Goal: Check status

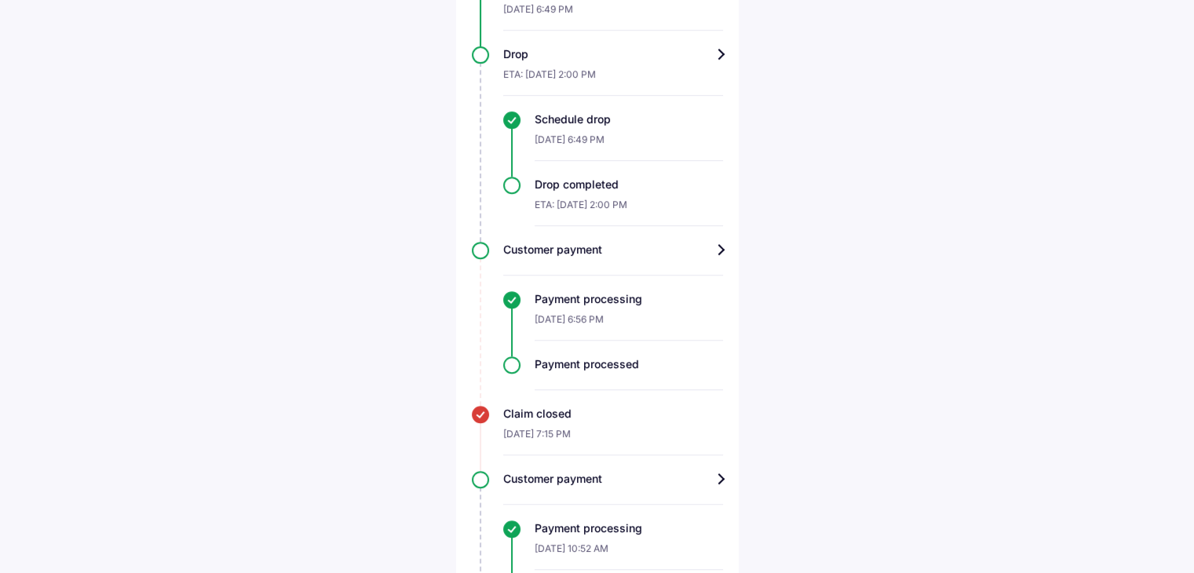
scroll to position [1313, 0]
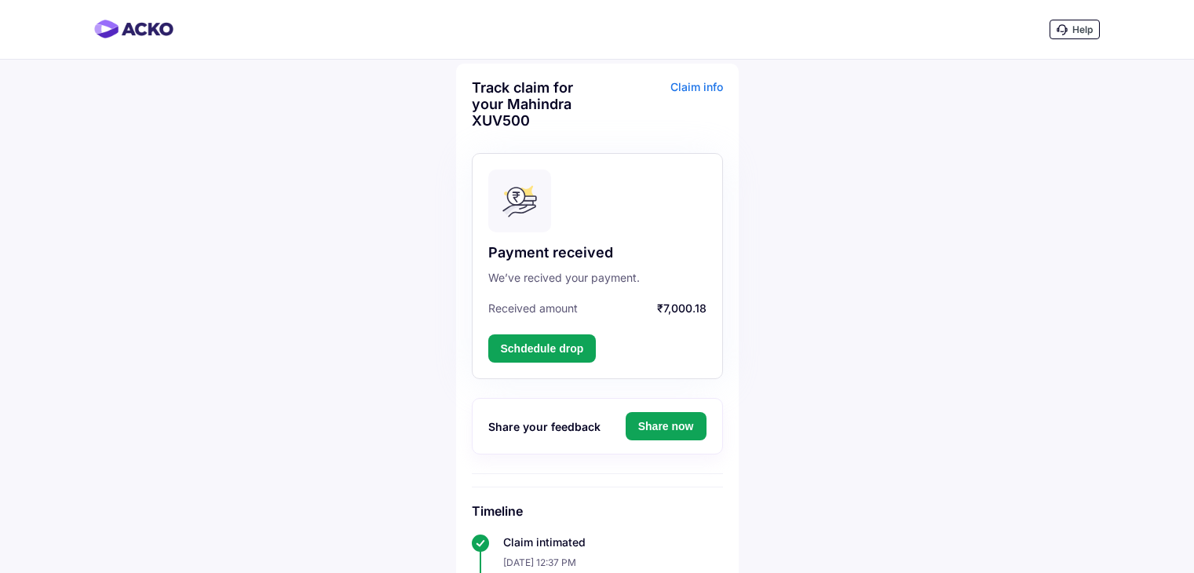
scroll to position [1313, 0]
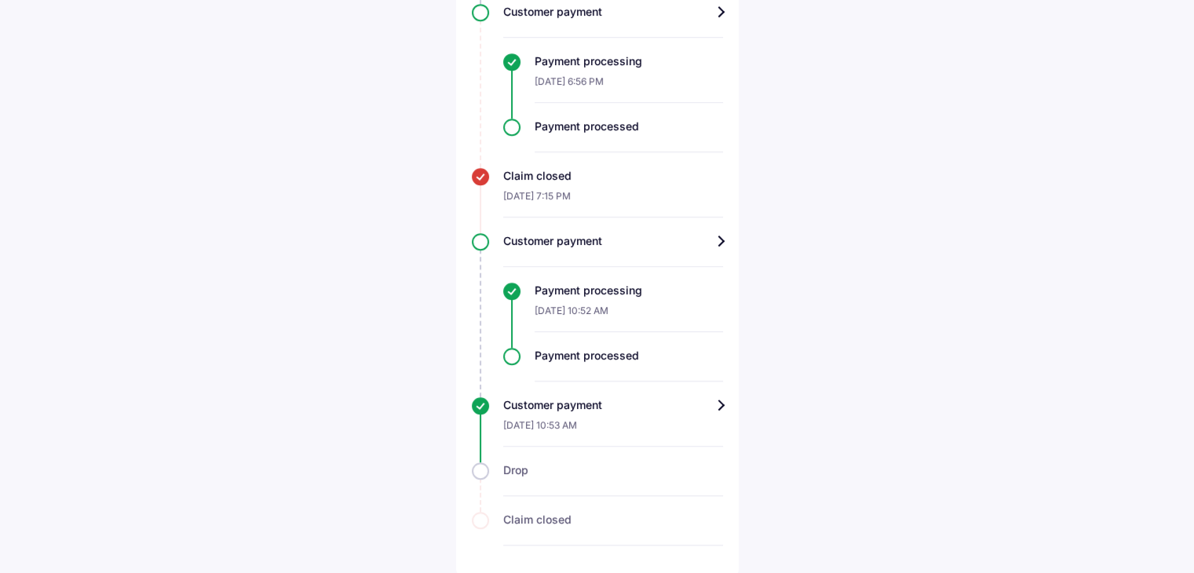
click at [479, 468] on div "Drop" at bounding box center [597, 479] width 251 height 34
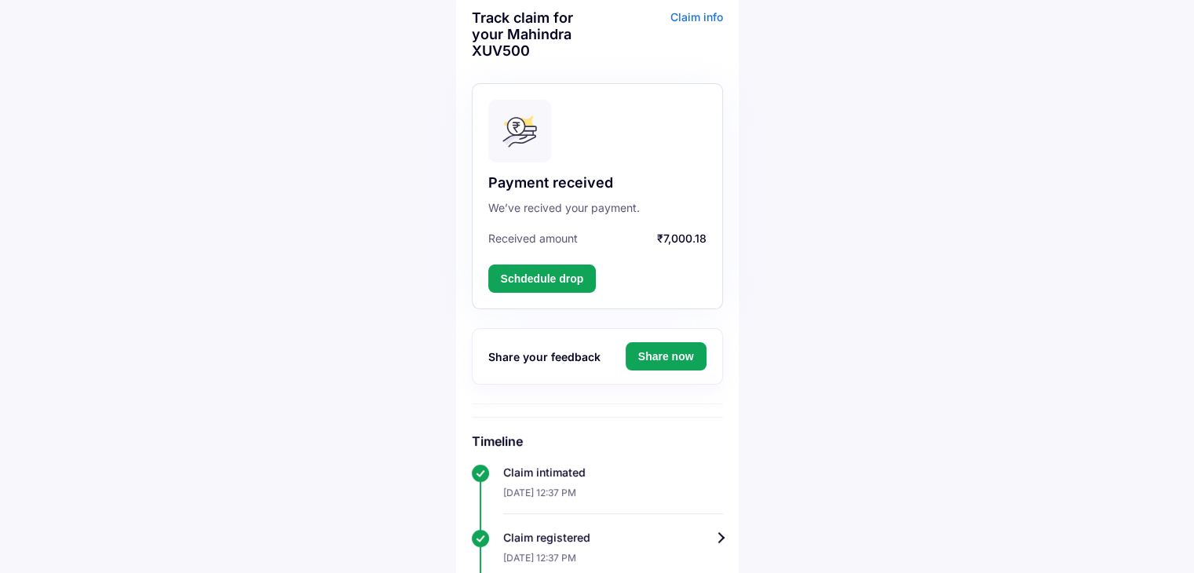
scroll to position [0, 0]
